Goal: Information Seeking & Learning: Learn about a topic

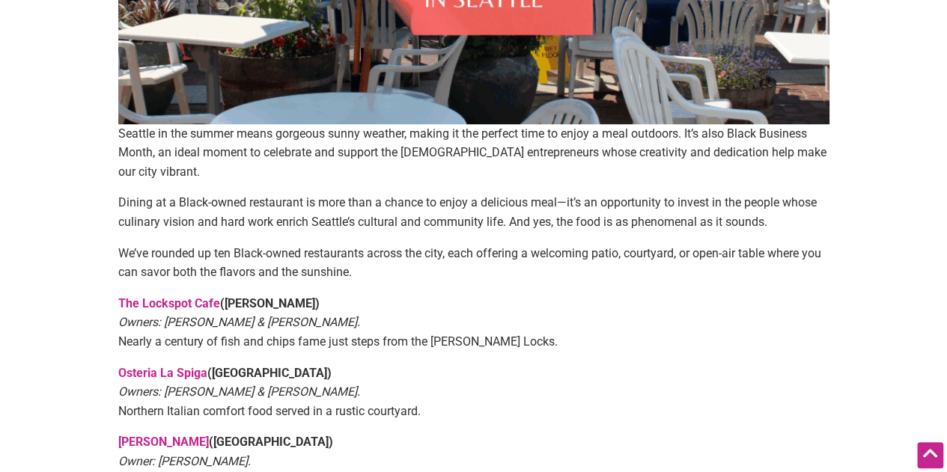
scroll to position [469, 0]
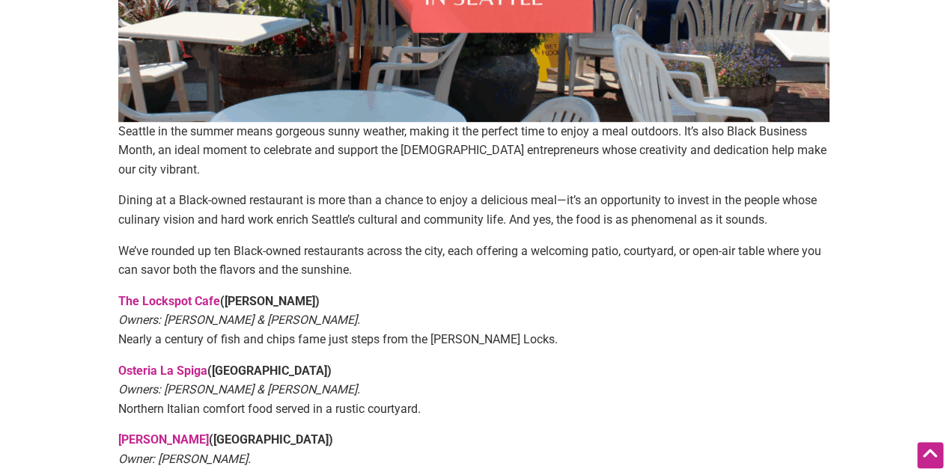
click at [195, 294] on link "The Lockspot Cafe" at bounding box center [169, 301] width 102 height 14
click at [163, 364] on link "Osteria La Spiga" at bounding box center [162, 371] width 89 height 14
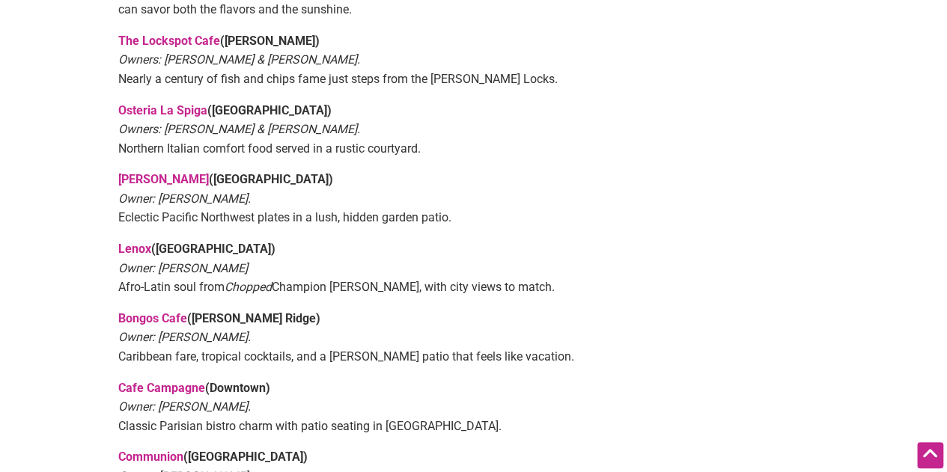
scroll to position [736, 0]
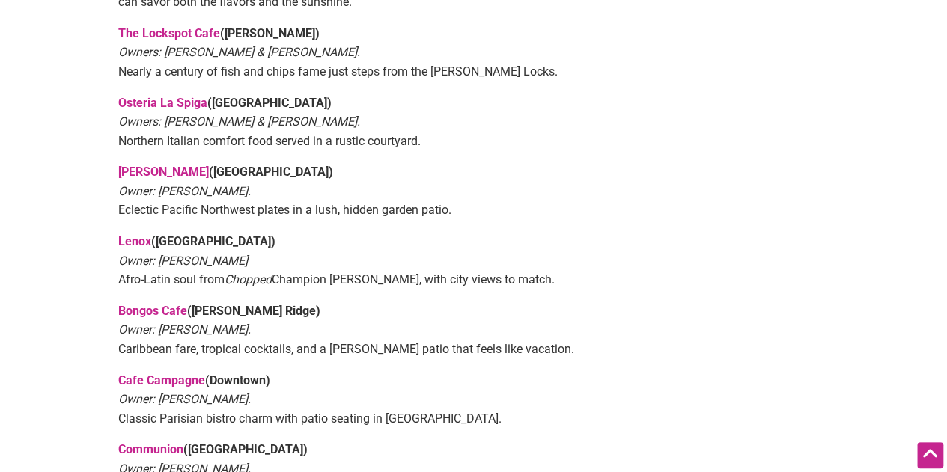
click at [137, 165] on link "Marjorie" at bounding box center [163, 172] width 91 height 14
click at [137, 234] on link "Lenox" at bounding box center [134, 241] width 33 height 14
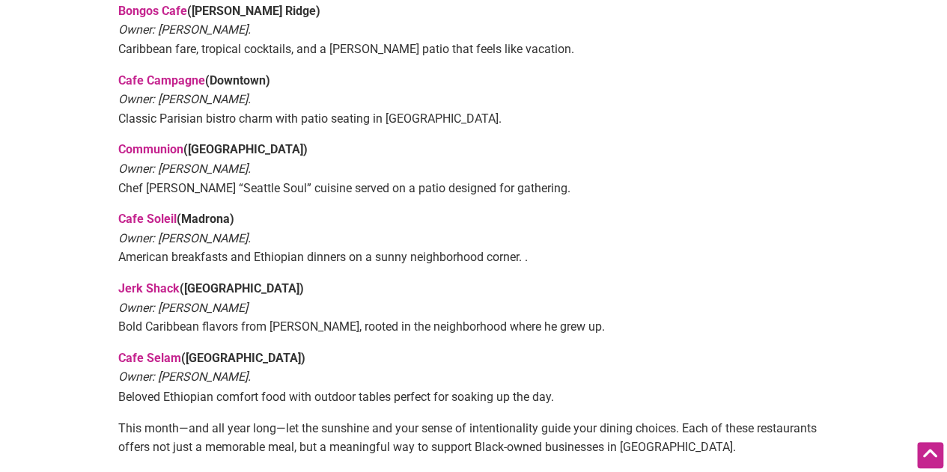
scroll to position [1046, 0]
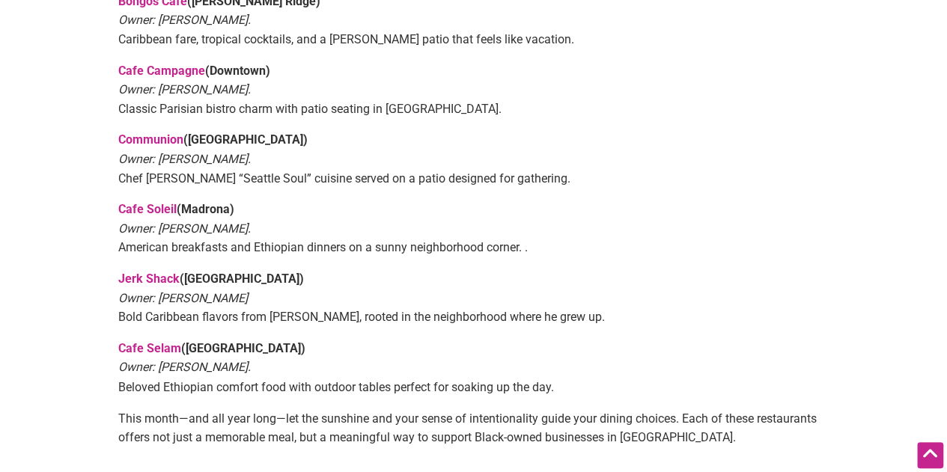
click at [150, 272] on link "Jerk Shack" at bounding box center [148, 279] width 61 height 14
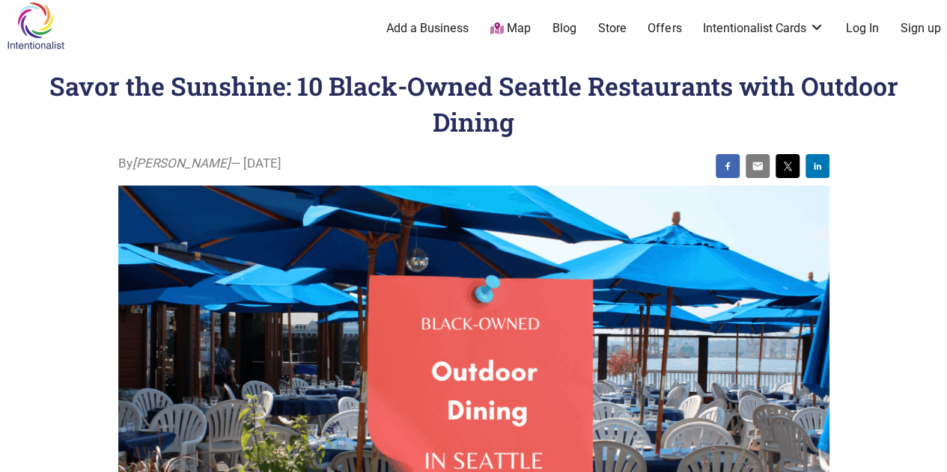
scroll to position [0, 0]
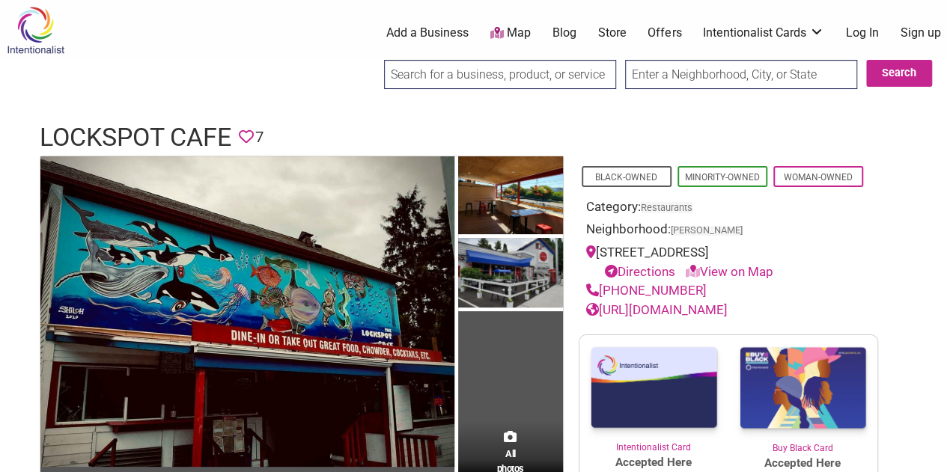
click at [728, 309] on link "[URL][DOMAIN_NAME]" at bounding box center [656, 309] width 141 height 15
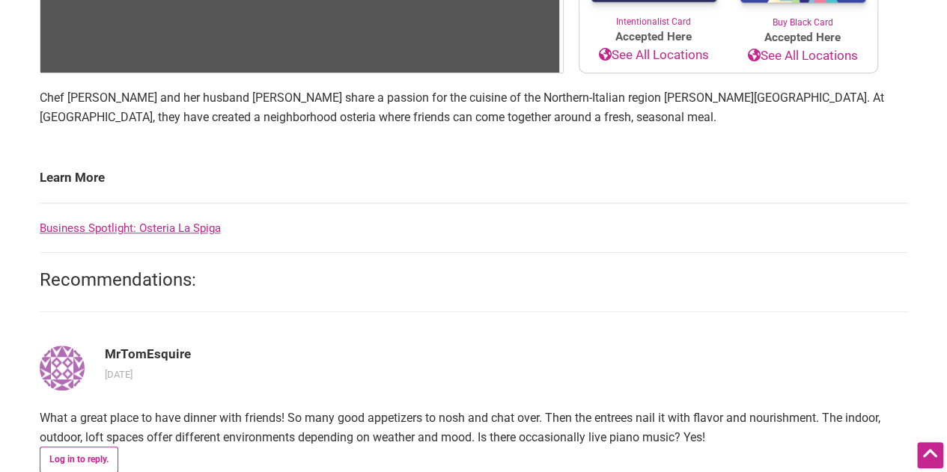
scroll to position [442, 0]
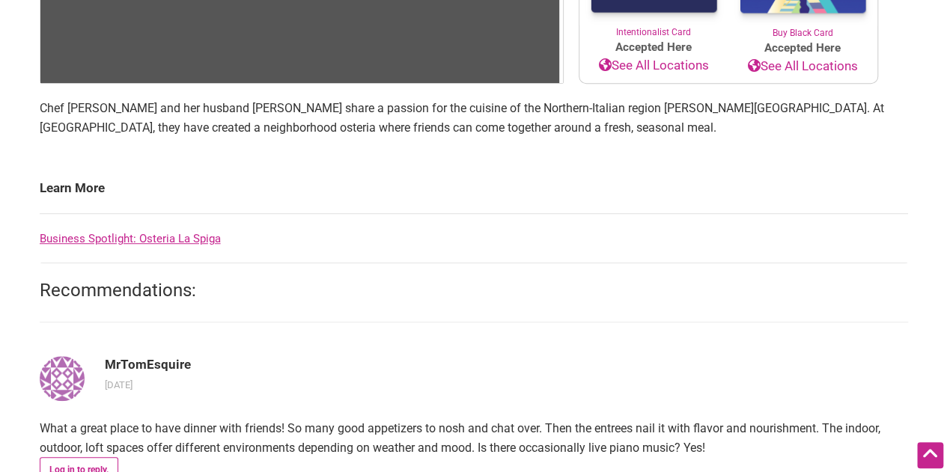
click at [179, 237] on link "Business Spotlight: Osteria La Spiga" at bounding box center [130, 238] width 181 height 13
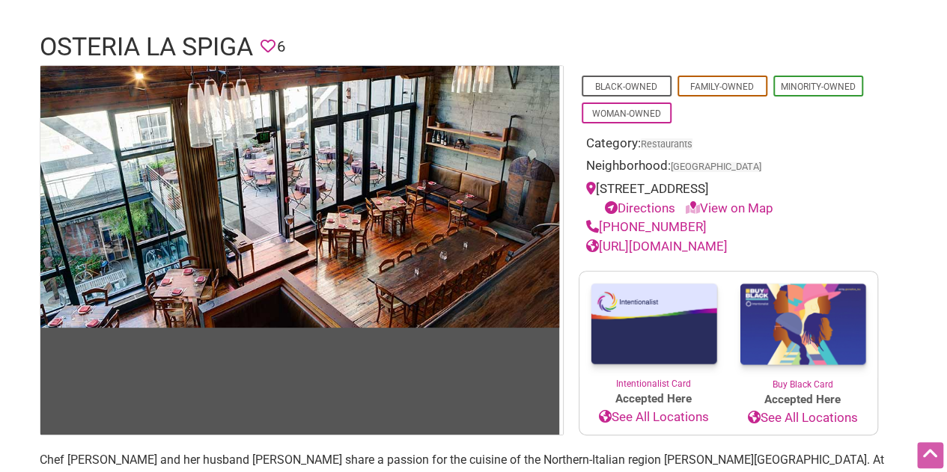
scroll to position [0, 0]
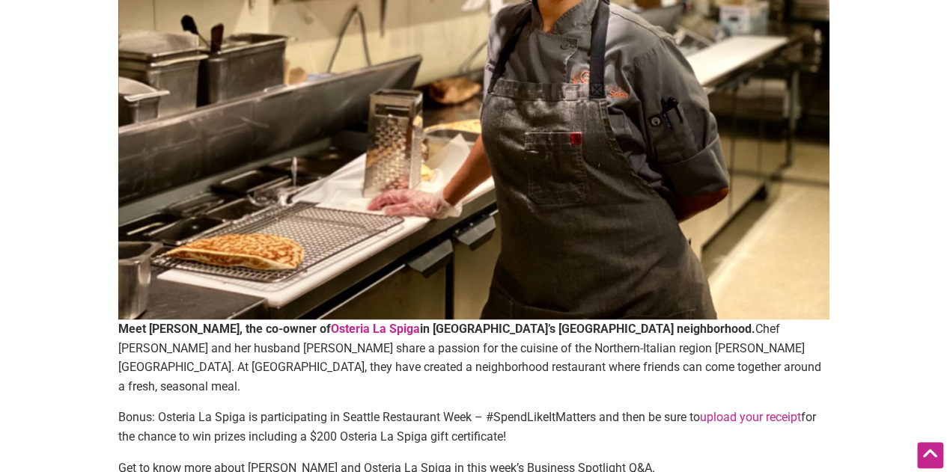
scroll to position [366, 0]
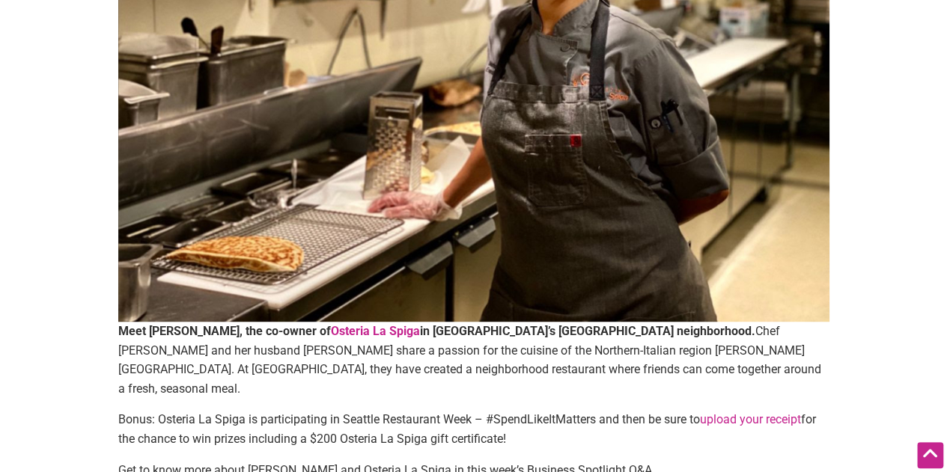
click at [395, 326] on strong "Osteria La Spiga" at bounding box center [375, 331] width 89 height 14
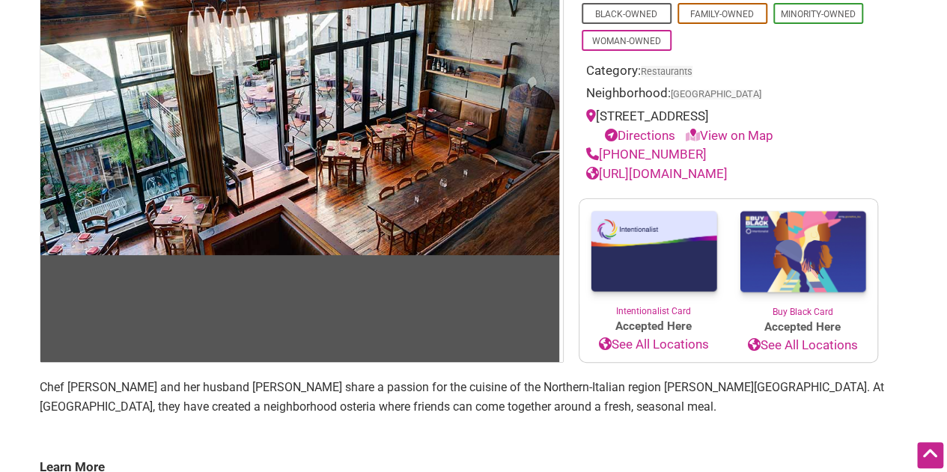
scroll to position [184, 0]
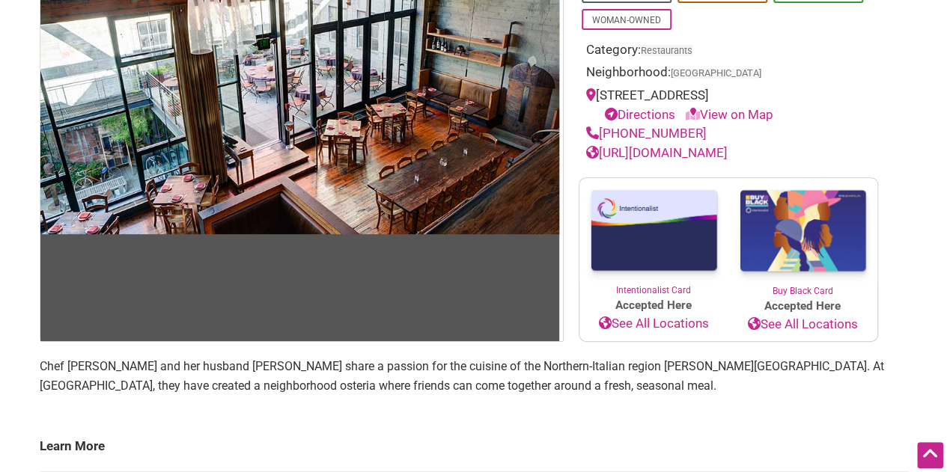
click at [694, 151] on link "[URL][DOMAIN_NAME]" at bounding box center [656, 152] width 141 height 15
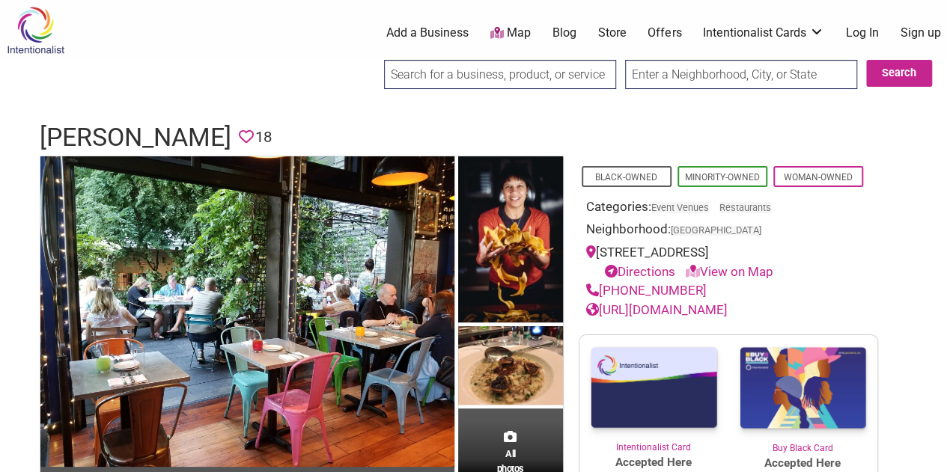
click at [698, 310] on link "http://marjorierestaurant.com" at bounding box center [656, 309] width 141 height 15
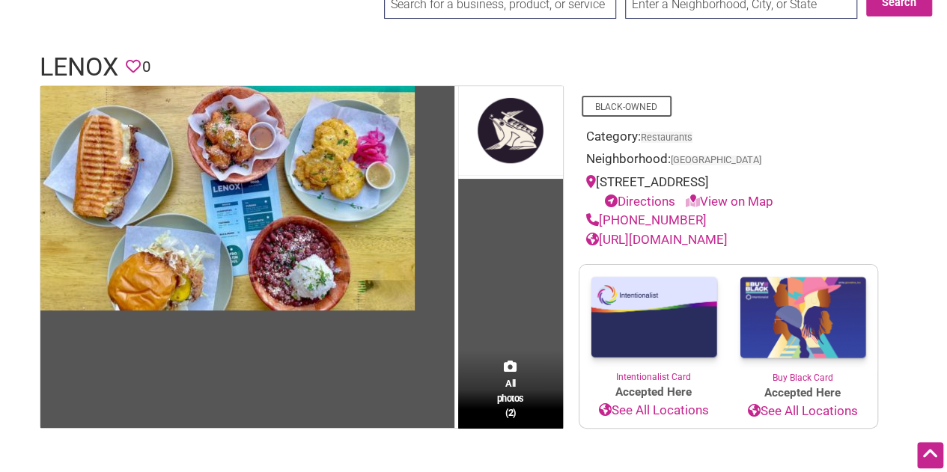
scroll to position [46, 0]
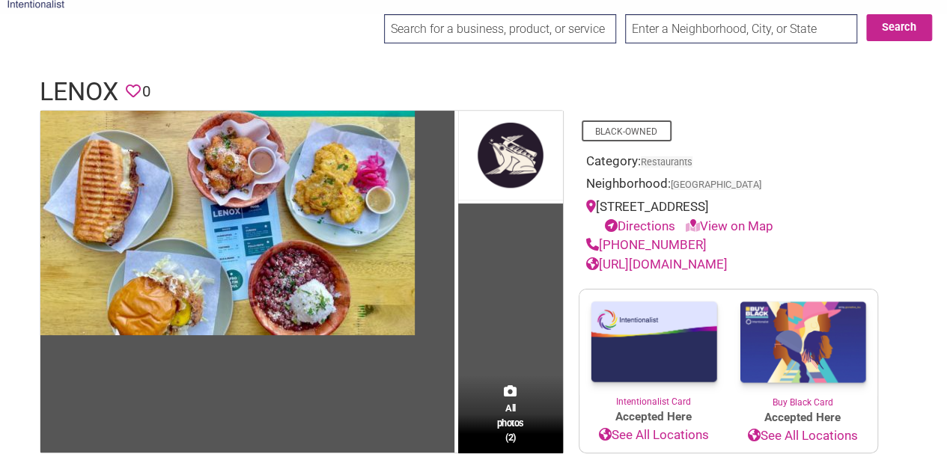
click at [698, 259] on link "[URL][DOMAIN_NAME]" at bounding box center [656, 264] width 141 height 15
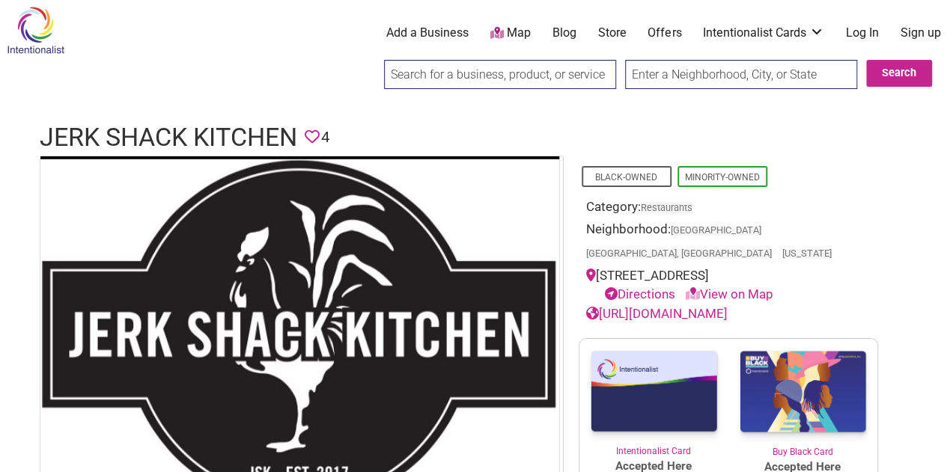
click at [683, 306] on link "[URL][DOMAIN_NAME]" at bounding box center [656, 313] width 141 height 15
